Goal: Information Seeking & Learning: Learn about a topic

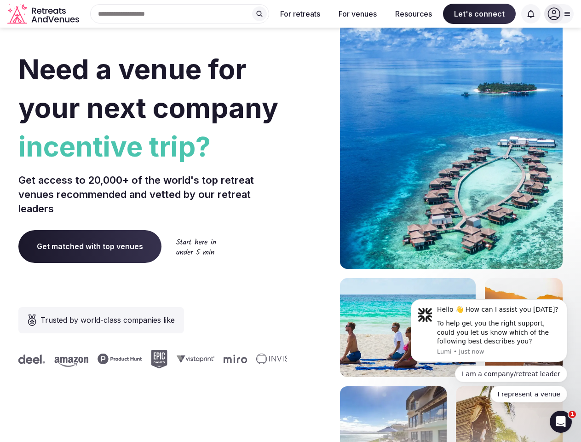
click at [290, 221] on div "Need a venue for your next company incentive trip? Get access to 20,000+ of the…" at bounding box center [290, 275] width 545 height 555
click at [180, 14] on div "Search Popular Destinations [GEOGRAPHIC_DATA], [GEOGRAPHIC_DATA] [GEOGRAPHIC_DA…" at bounding box center [176, 13] width 186 height 19
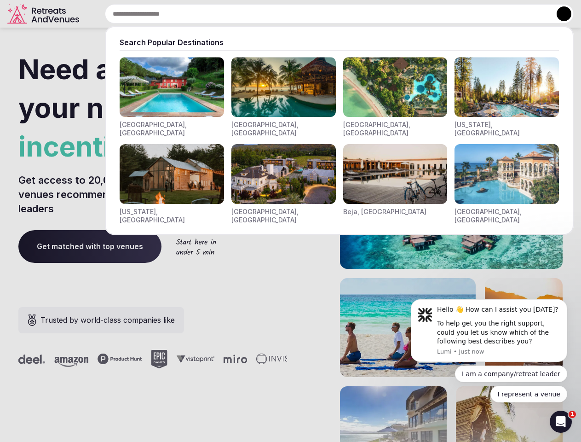
click at [260, 14] on input "text" at bounding box center [339, 13] width 469 height 19
click at [301, 14] on input "text" at bounding box center [339, 13] width 469 height 19
click at [358, 14] on input "text" at bounding box center [339, 13] width 469 height 19
click at [414, 14] on input "text" at bounding box center [339, 13] width 469 height 19
click at [480, 14] on input "text" at bounding box center [339, 13] width 469 height 19
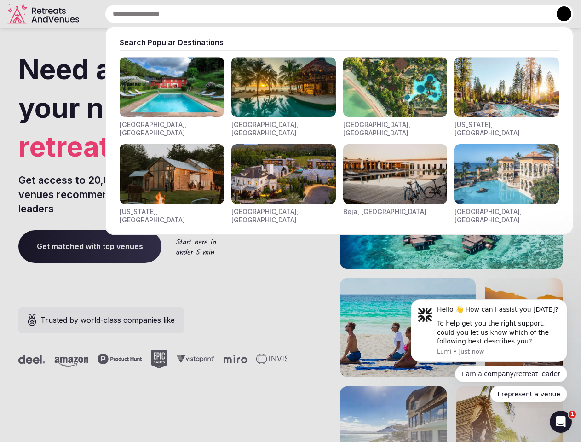
click at [531, 14] on input "text" at bounding box center [339, 13] width 469 height 19
click at [559, 14] on button at bounding box center [564, 13] width 15 height 15
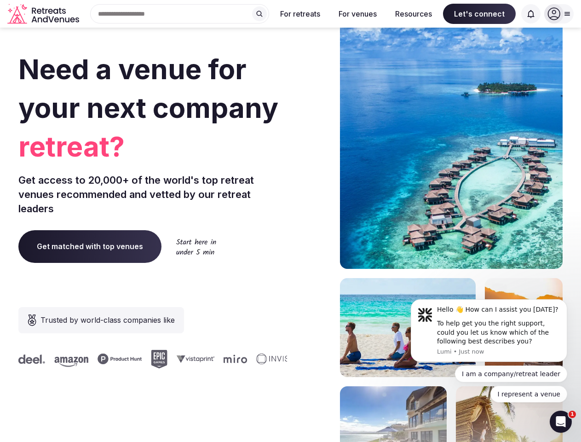
click at [489, 330] on div "To help get you the right support, could you let us know which of the following…" at bounding box center [498, 332] width 123 height 27
